Goal: Entertainment & Leisure: Consume media (video, audio)

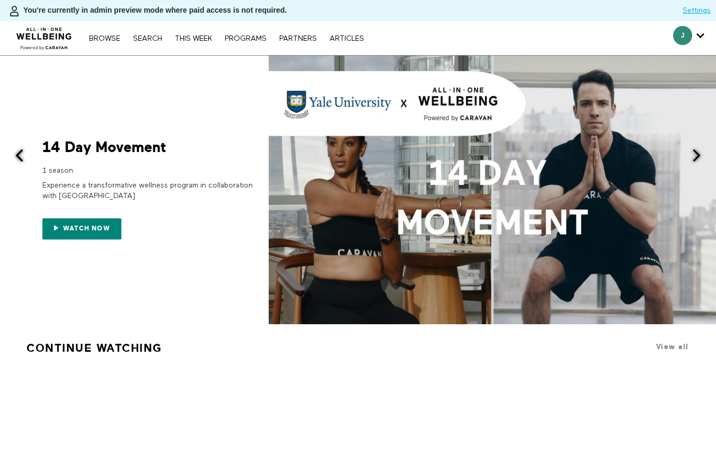
click at [156, 34] on div "Browse Search THIS WEEK PROGRAMS PARTNERS ARTICLES Account settings Manage Subs…" at bounding box center [226, 38] width 285 height 8
click at [152, 36] on link "Search" at bounding box center [148, 38] width 40 height 7
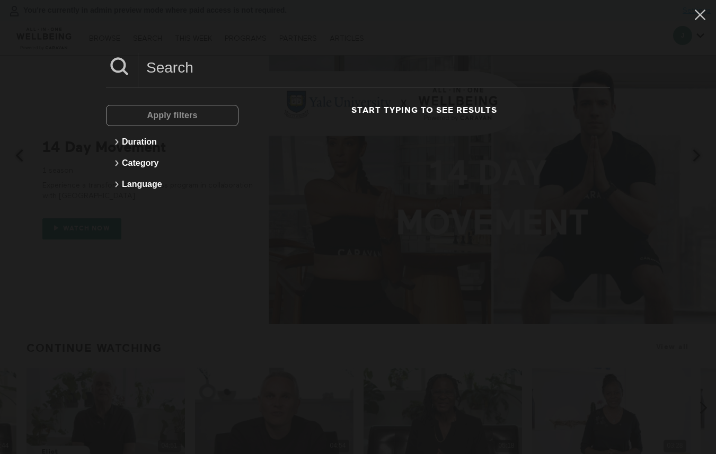
click at [154, 75] on input at bounding box center [373, 67] width 471 height 29
paste input "Shoulder Stretches for Tension Relief"
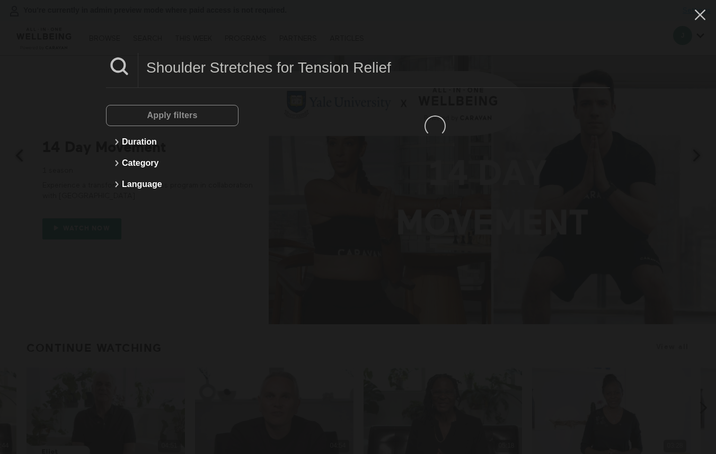
type input "Shoulder Stretches for Tension Relief"
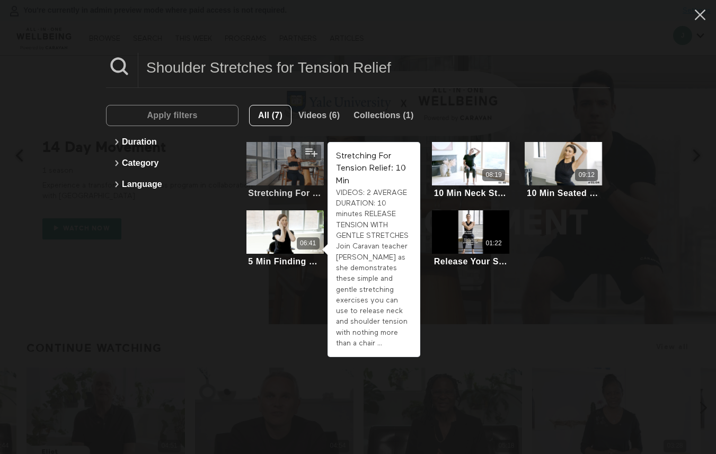
click at [270, 161] on div at bounding box center [284, 163] width 77 height 43
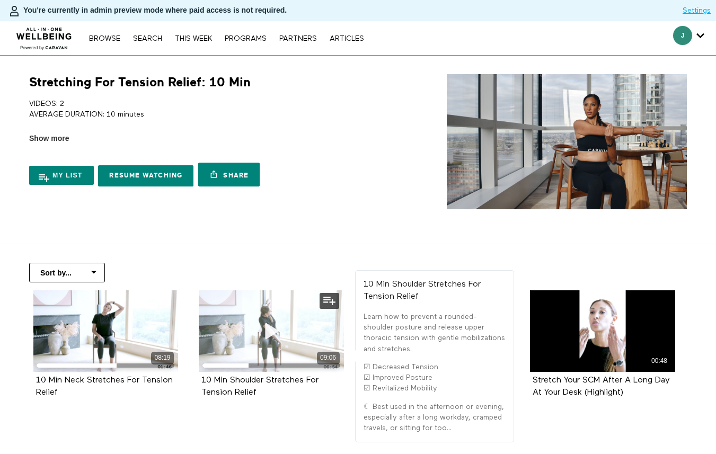
click at [231, 311] on div "09:06" at bounding box center [271, 331] width 145 height 82
